Goal: Information Seeking & Learning: Learn about a topic

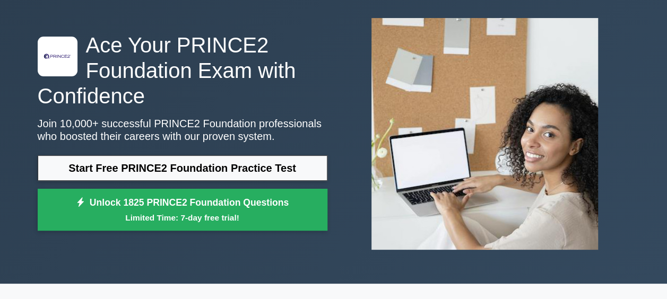
scroll to position [51, 0]
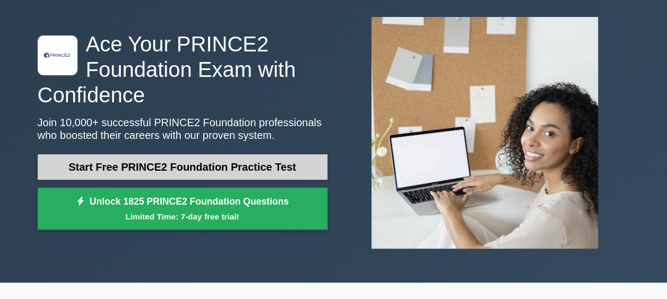
click at [234, 170] on link "Start Free PRINCE2 Foundation Practice Test" at bounding box center [183, 166] width 290 height 25
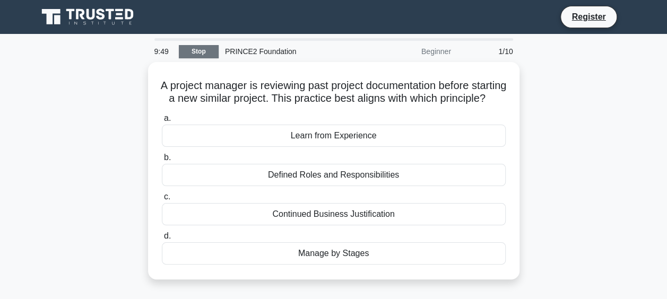
click at [201, 50] on link "Stop" at bounding box center [199, 51] width 40 height 13
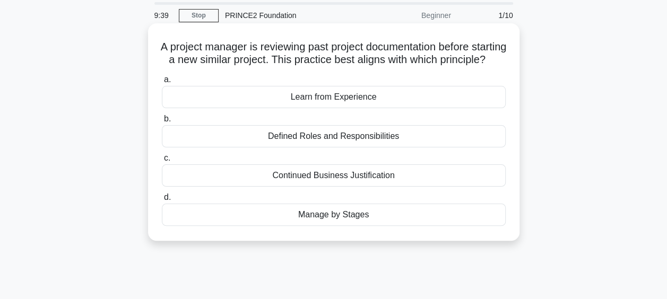
scroll to position [37, 0]
click at [344, 108] on div "Learn from Experience" at bounding box center [334, 96] width 344 height 22
click at [162, 83] on input "a. Learn from Experience" at bounding box center [162, 79] width 0 height 7
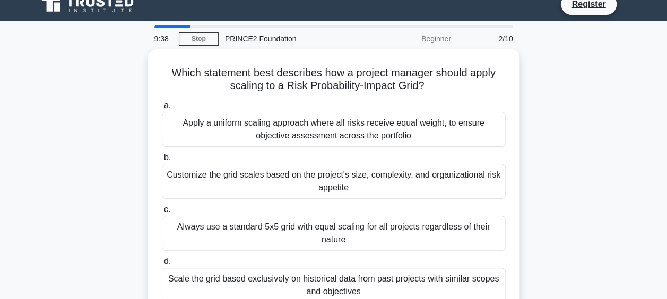
scroll to position [0, 0]
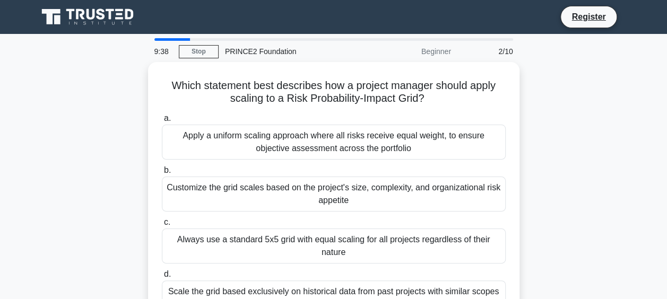
click at [344, 118] on label "a. Apply a uniform scaling approach where all risks receive equal weight, to en…" at bounding box center [334, 136] width 344 height 48
click at [162, 118] on input "a. Apply a uniform scaling approach where all risks receive equal weight, to en…" at bounding box center [162, 118] width 0 height 7
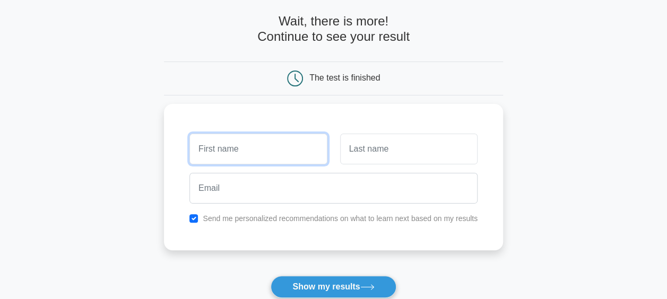
scroll to position [48, 0]
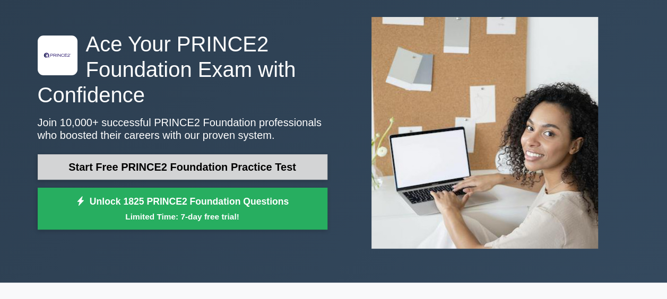
click at [196, 170] on link "Start Free PRINCE2 Foundation Practice Test" at bounding box center [183, 166] width 290 height 25
click at [122, 168] on link "Start Free PRINCE2 Foundation Practice Test" at bounding box center [183, 166] width 290 height 25
click at [166, 171] on link "Start Free PRINCE2 Foundation Practice Test" at bounding box center [183, 166] width 290 height 25
